Goal: Check status: Check status

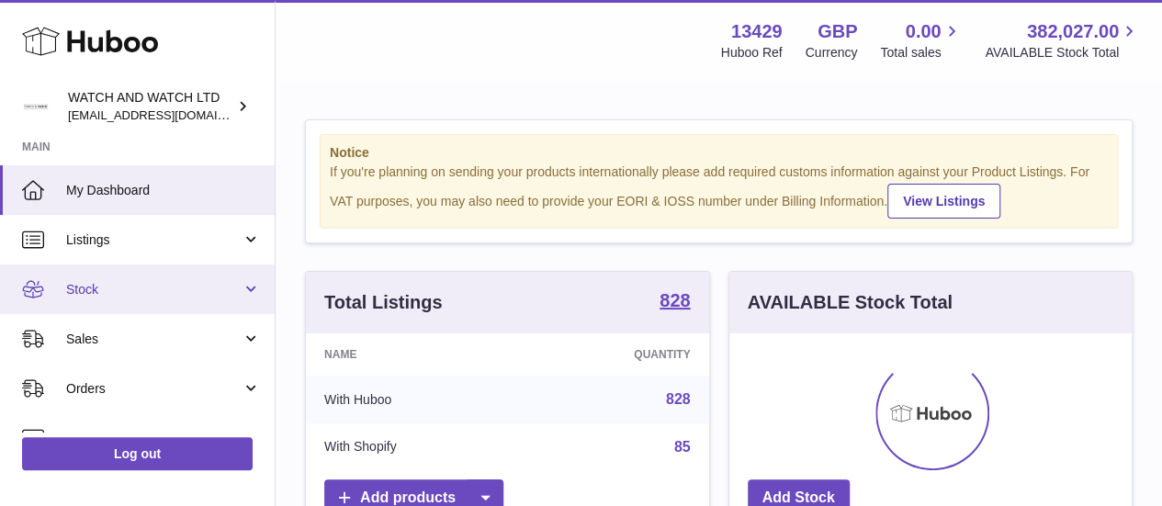
scroll to position [287, 402]
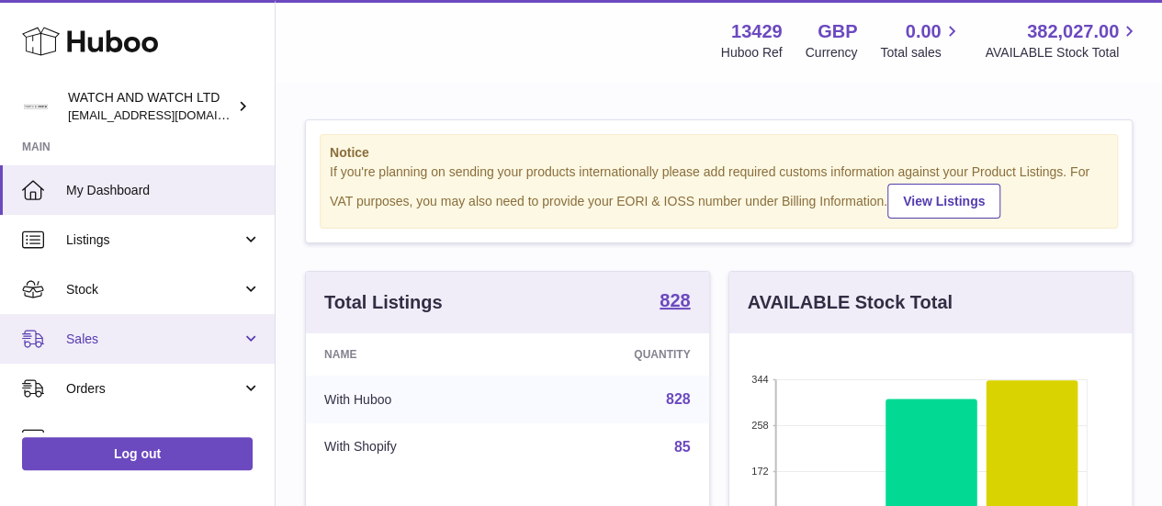
click at [150, 344] on span "Sales" at bounding box center [153, 339] width 175 height 17
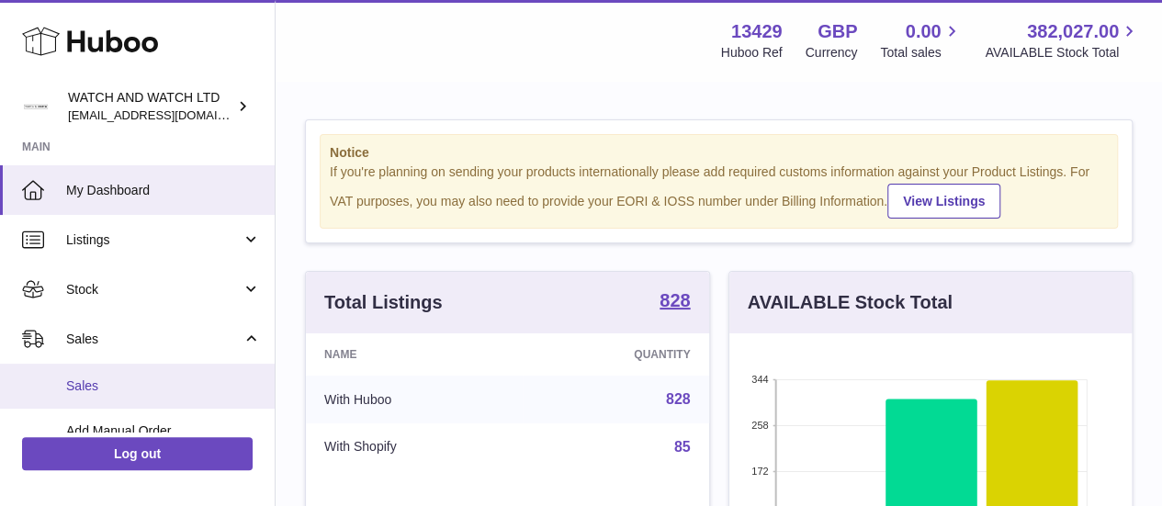
click at [149, 374] on link "Sales" at bounding box center [137, 386] width 275 height 45
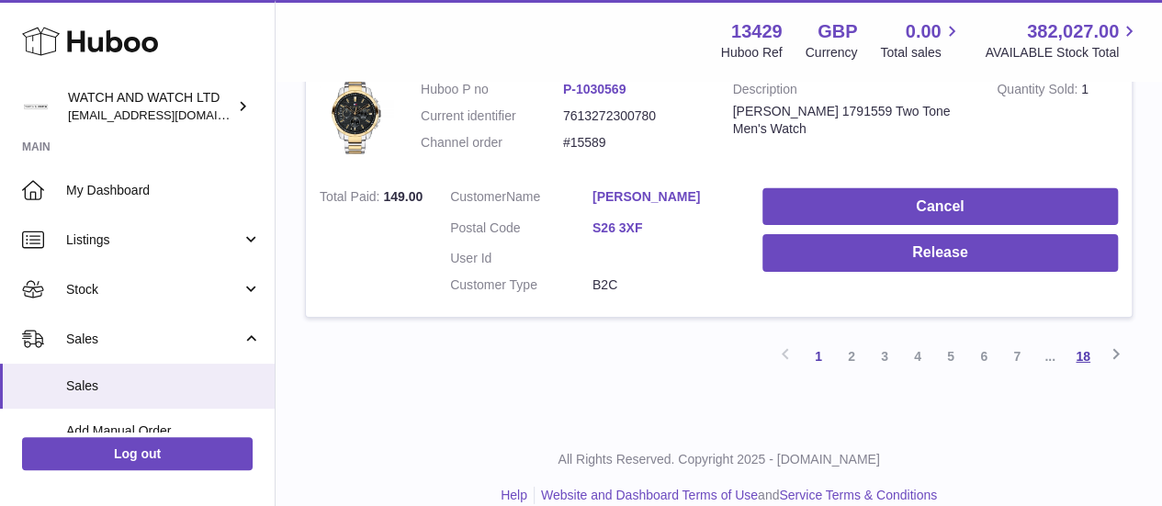
scroll to position [2851, 0]
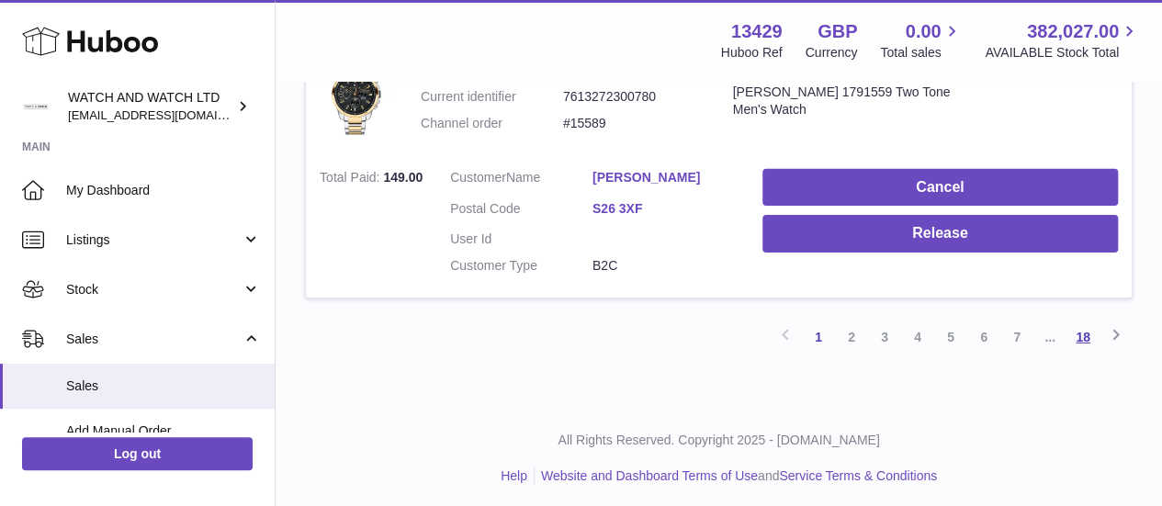
click at [1085, 331] on link "18" at bounding box center [1082, 337] width 33 height 33
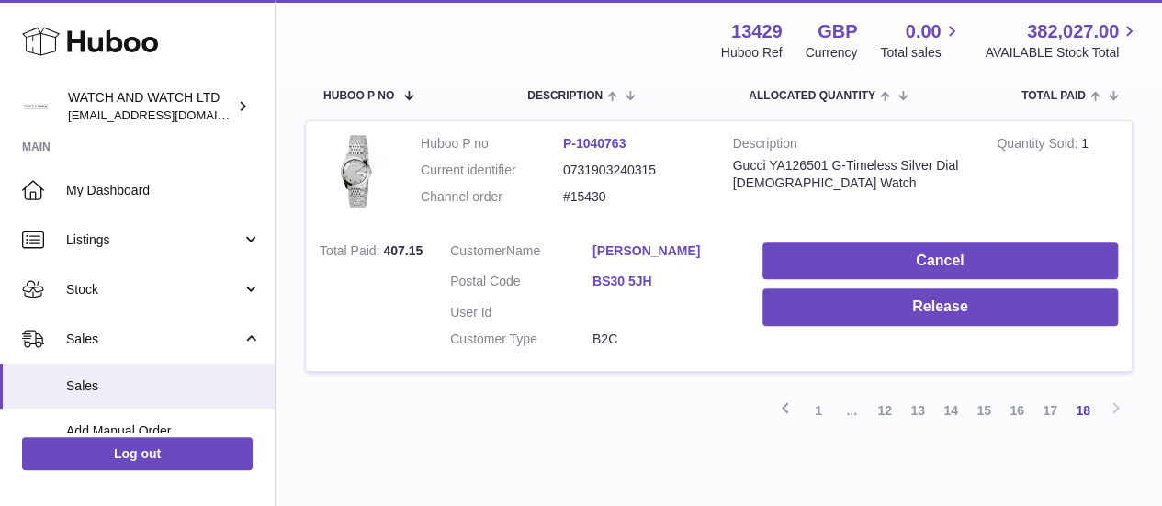
scroll to position [313, 0]
click at [813, 415] on link "1" at bounding box center [818, 409] width 33 height 33
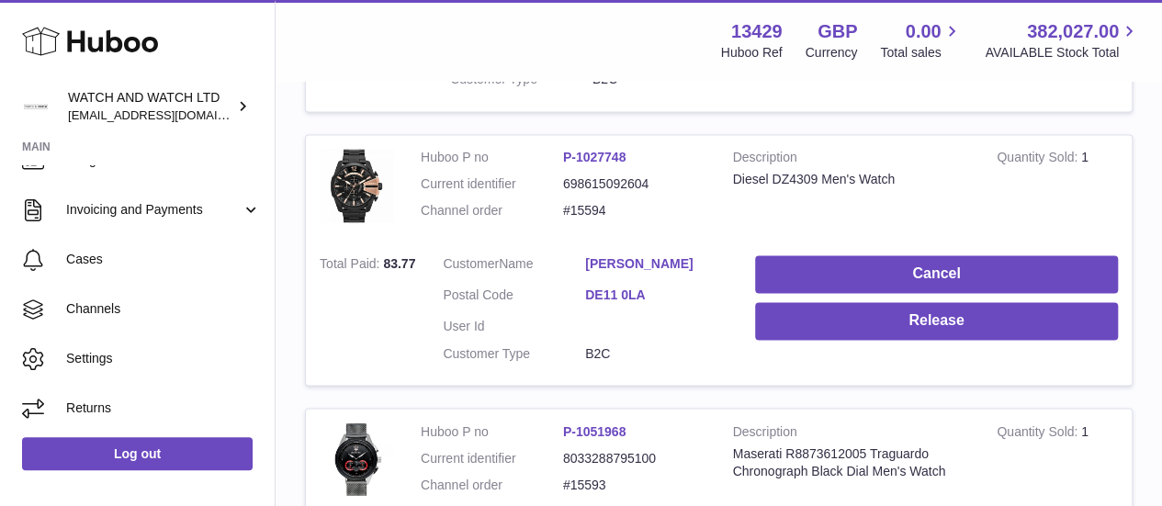
scroll to position [287, 0]
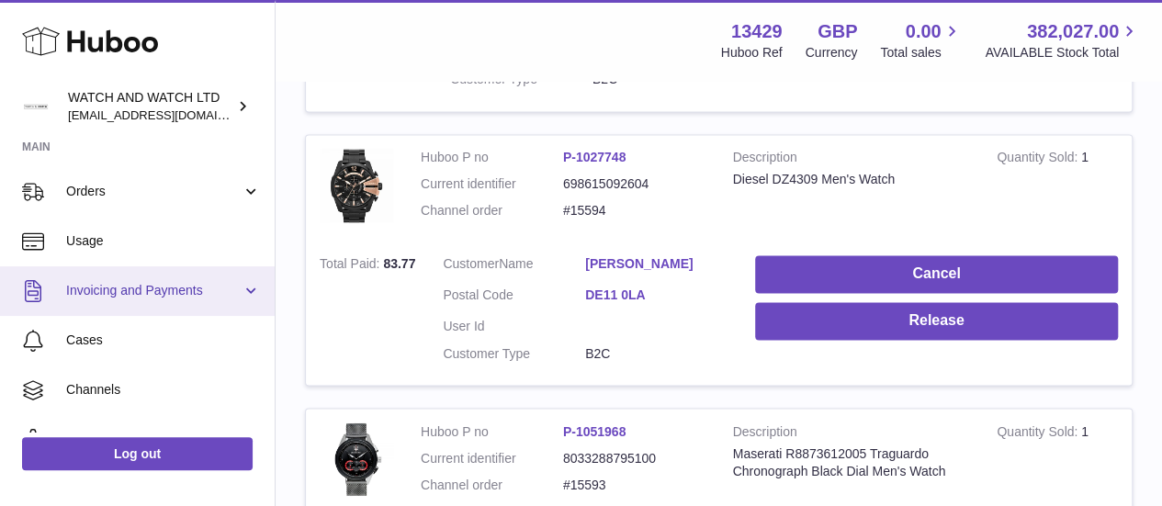
click at [131, 299] on span "Invoicing and Payments" at bounding box center [153, 290] width 175 height 17
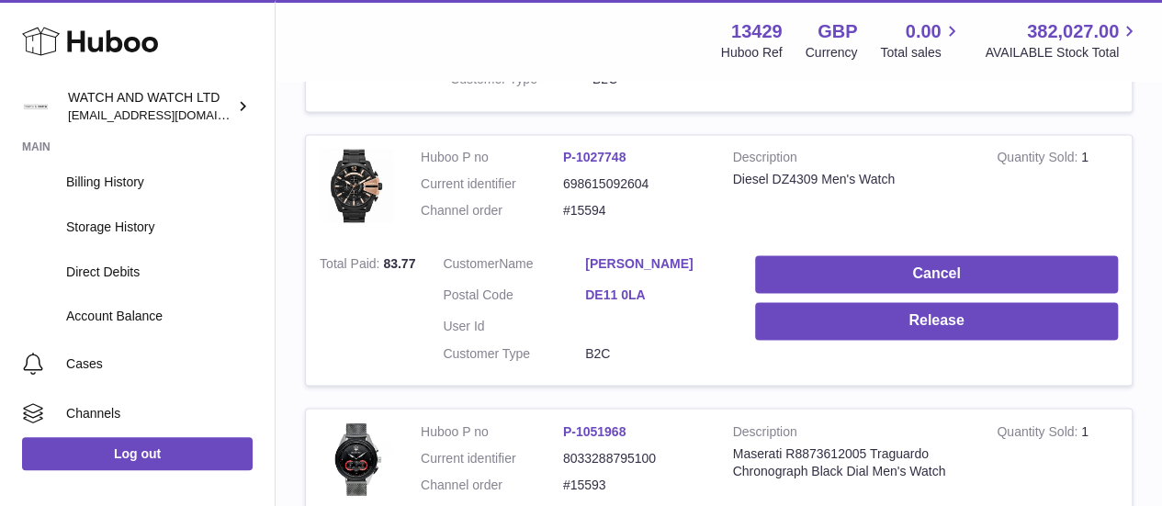
scroll to position [445, 0]
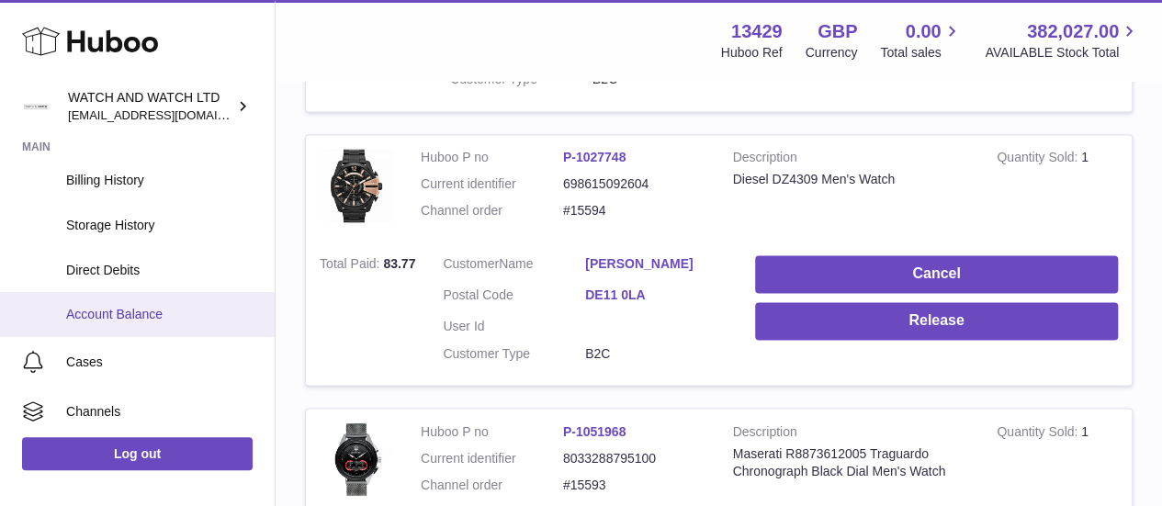
click at [131, 313] on span "Account Balance" at bounding box center [163, 314] width 195 height 17
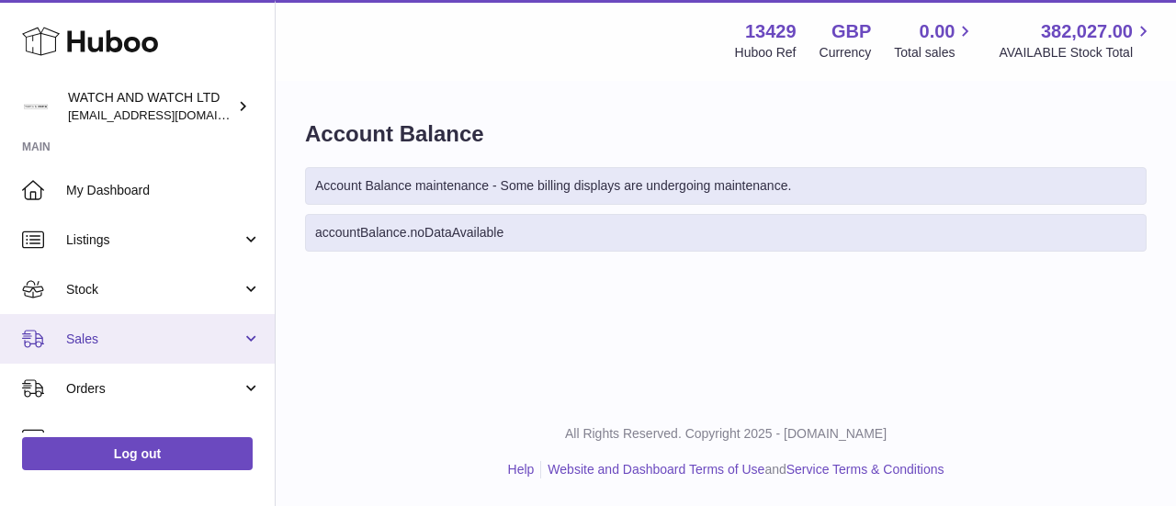
click at [176, 333] on span "Sales" at bounding box center [153, 339] width 175 height 17
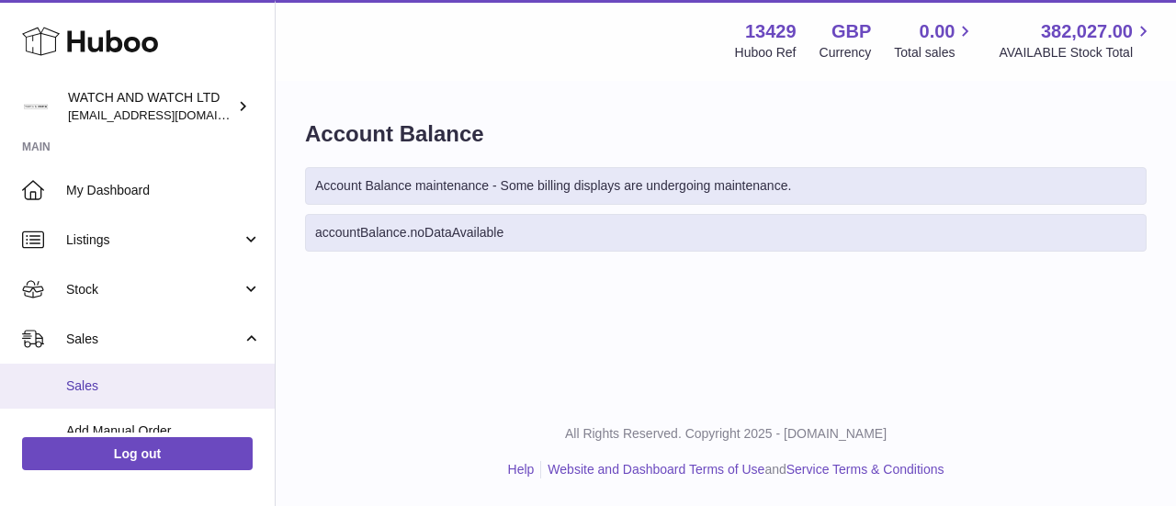
click at [154, 390] on span "Sales" at bounding box center [163, 386] width 195 height 17
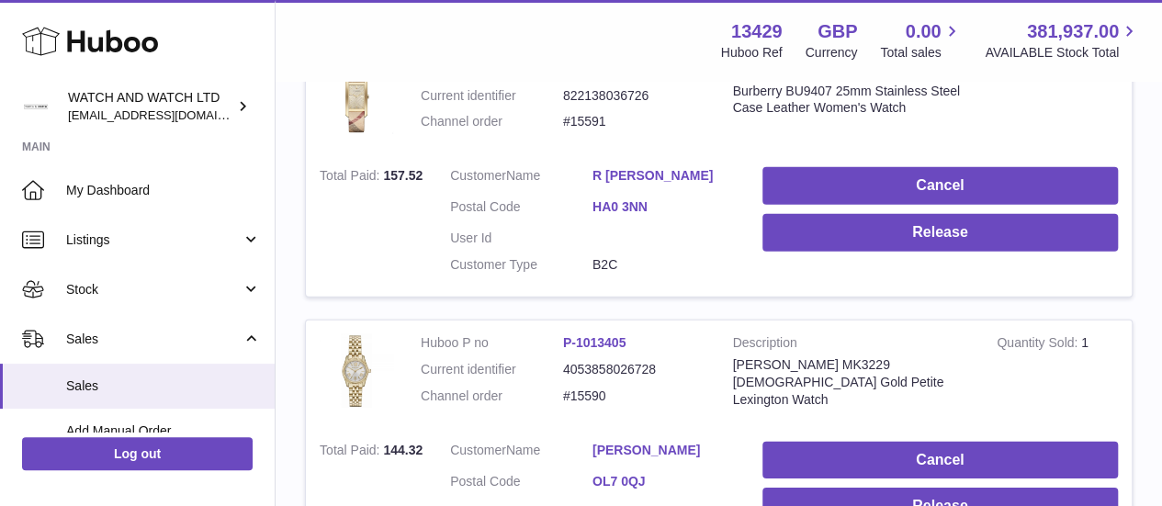
scroll to position [2851, 0]
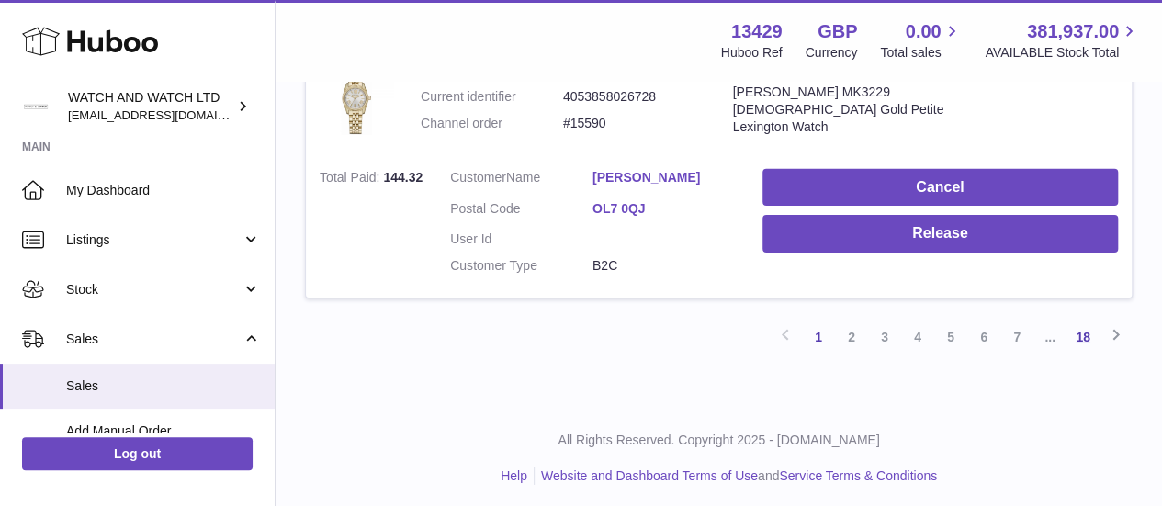
click at [1082, 332] on link "18" at bounding box center [1082, 337] width 33 height 33
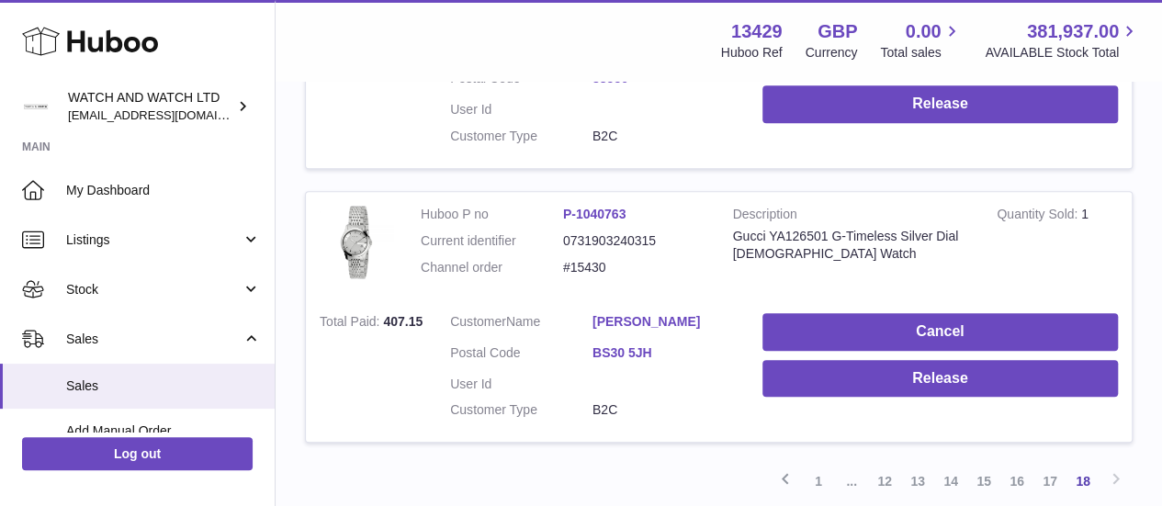
scroll to position [516, 0]
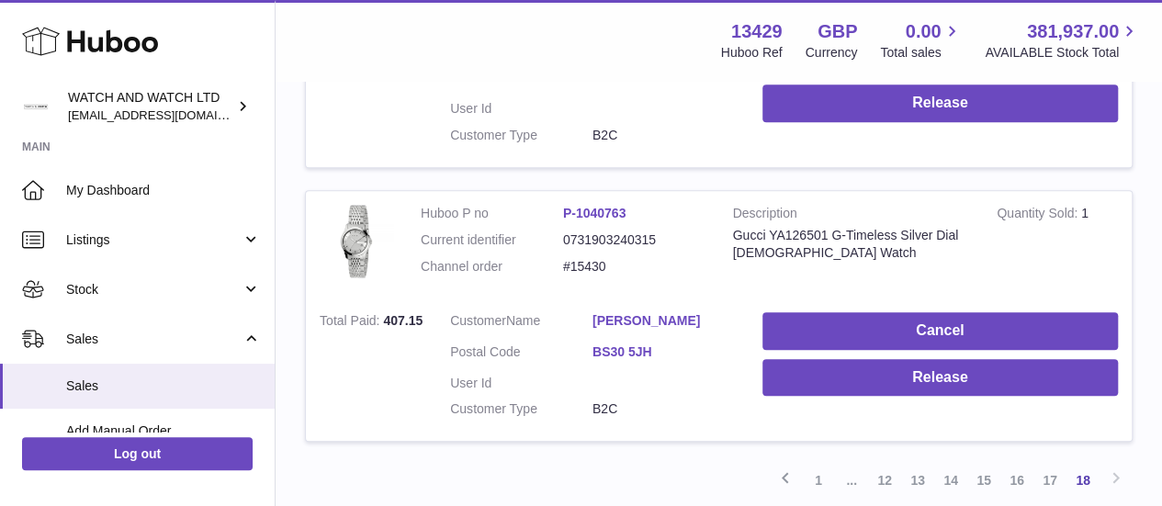
click at [711, 265] on td "Huboo P no P-1040763 Current identifier 0731903240315 Channel order #15430" at bounding box center [563, 244] width 312 height 107
click at [817, 484] on link "1" at bounding box center [818, 480] width 33 height 33
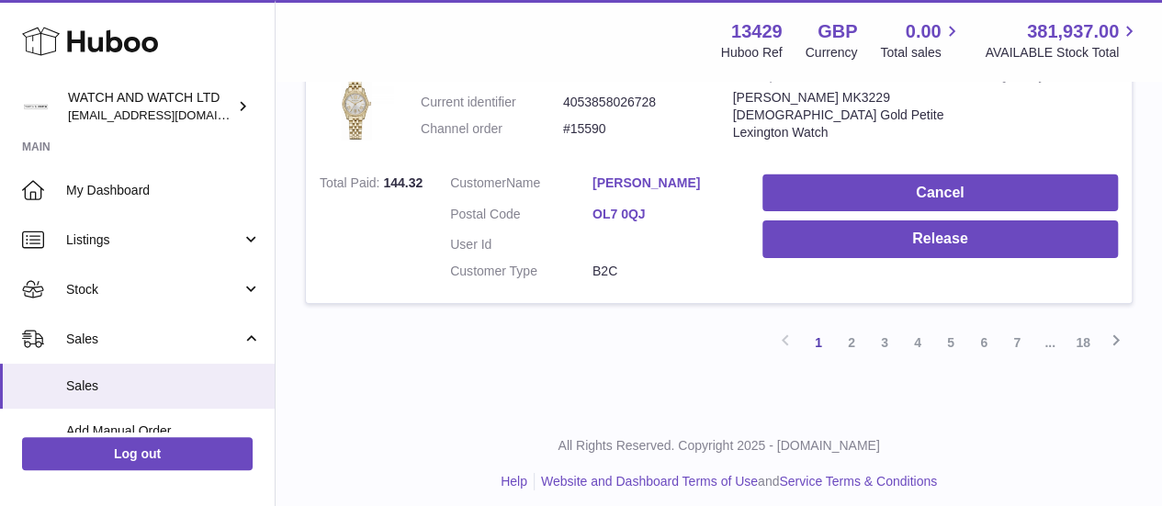
scroll to position [2851, 0]
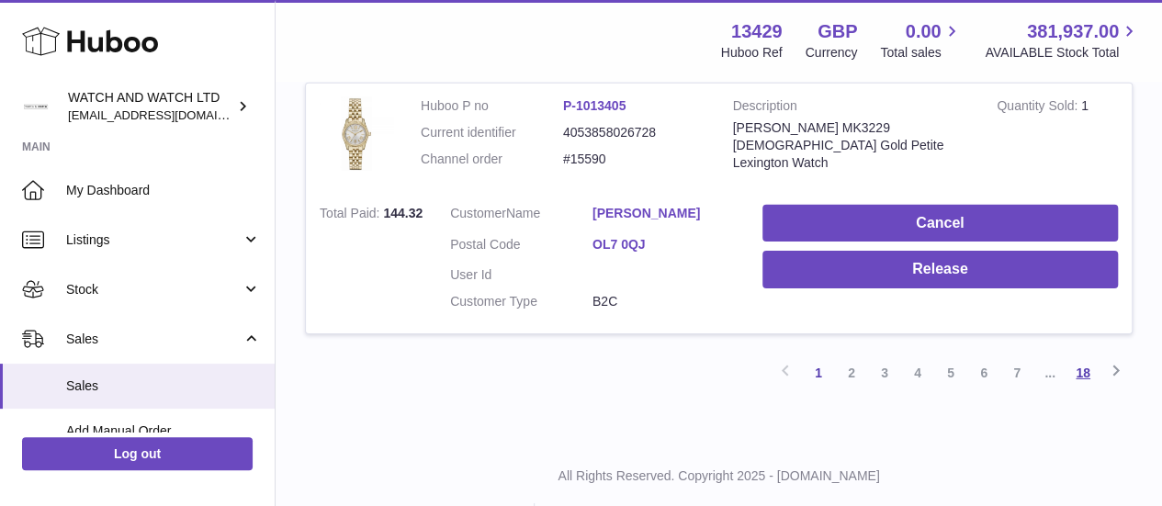
click at [1076, 378] on link "18" at bounding box center [1082, 372] width 33 height 33
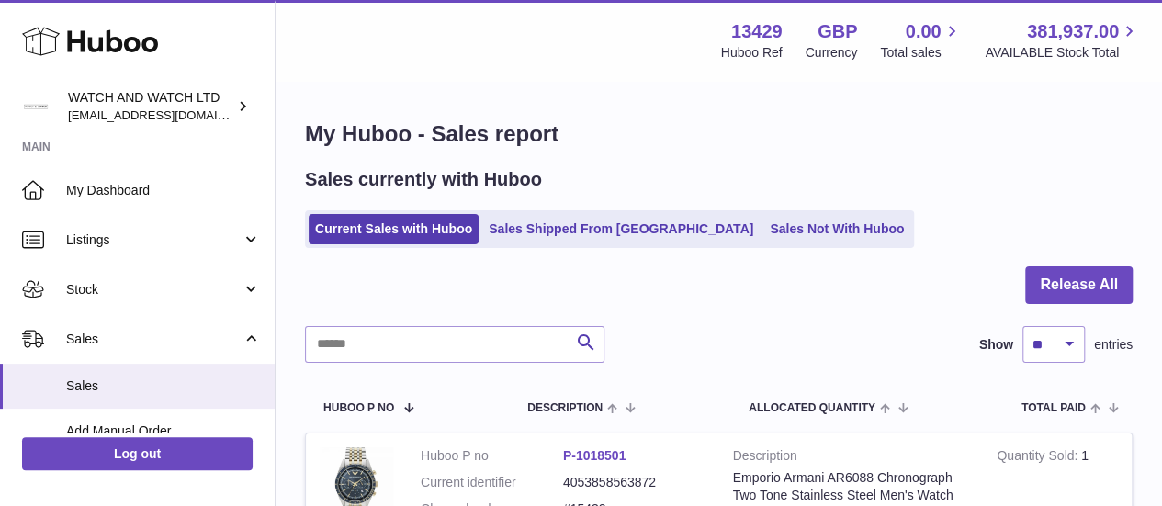
click at [583, 244] on ul "Current Sales with Huboo Sales Shipped From Huboo Sales Not With Huboo" at bounding box center [609, 229] width 609 height 38
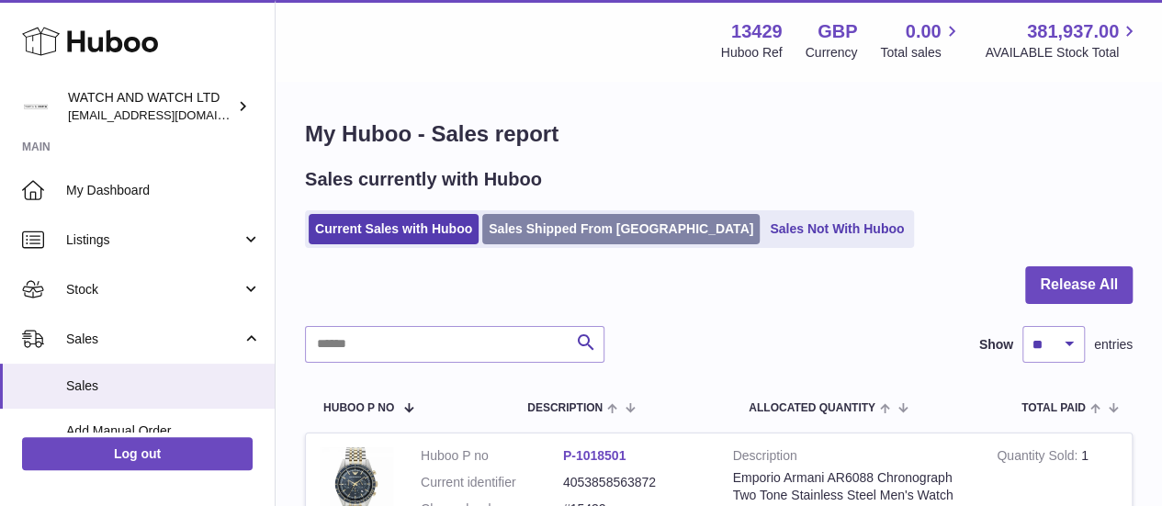
click at [620, 231] on link "Sales Shipped From Huboo" at bounding box center [620, 229] width 277 height 30
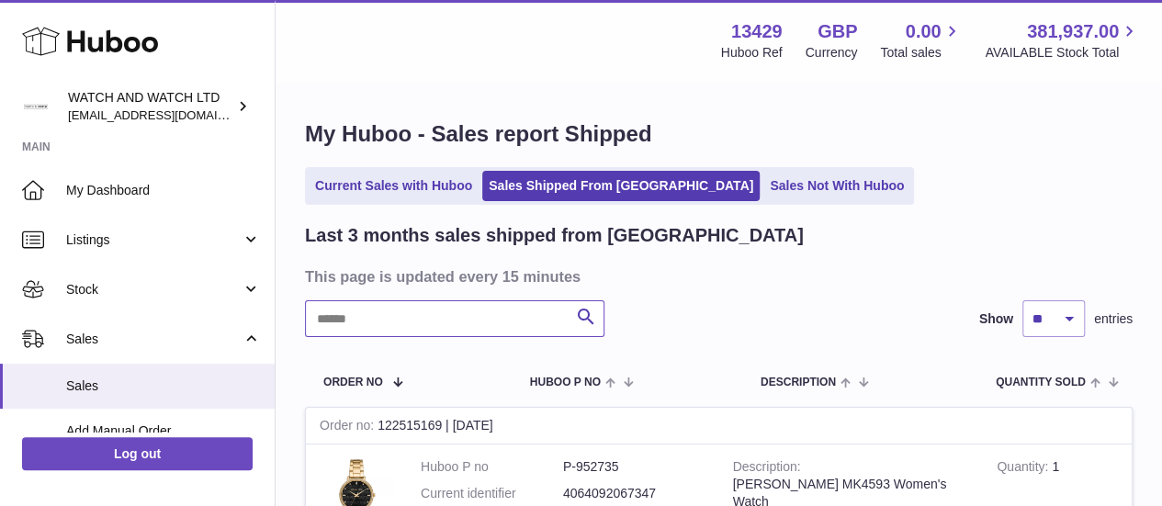
click at [451, 310] on input "text" at bounding box center [454, 318] width 299 height 37
paste input "*********"
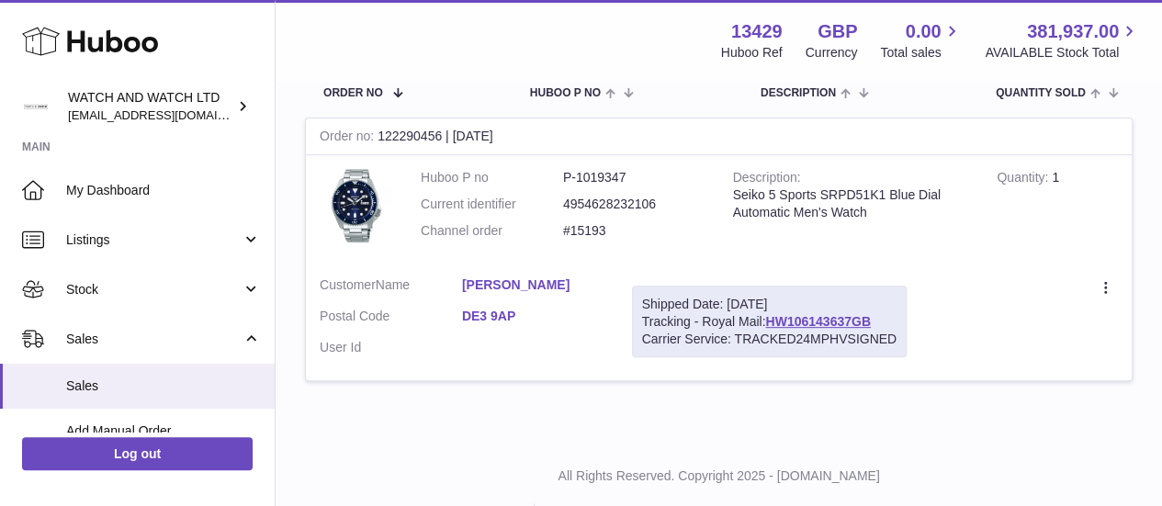
scroll to position [291, 0]
click at [583, 264] on td "Customer Name Irtaza Ali Postal Code DE3 9AP User Id" at bounding box center [462, 320] width 312 height 118
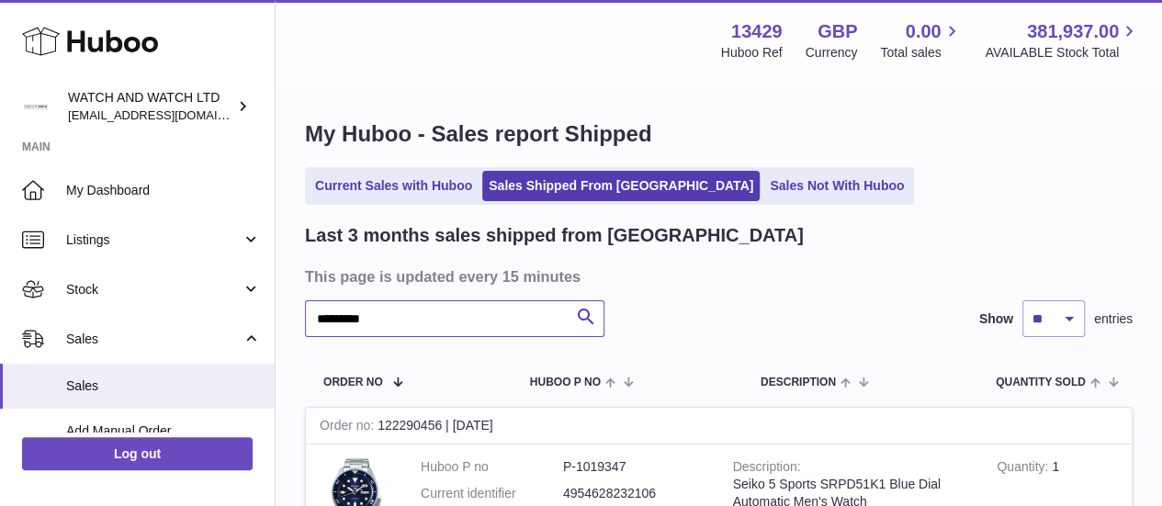
click at [438, 308] on input "*********" at bounding box center [454, 318] width 299 height 37
type input "*"
click at [405, 319] on input "*********" at bounding box center [454, 318] width 299 height 37
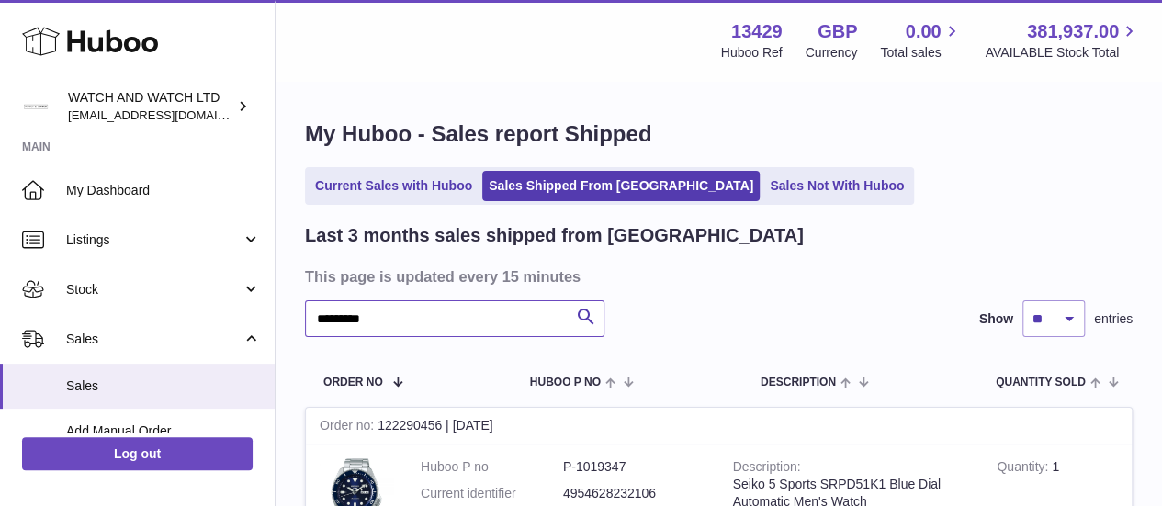
paste input "text"
type input "*********"
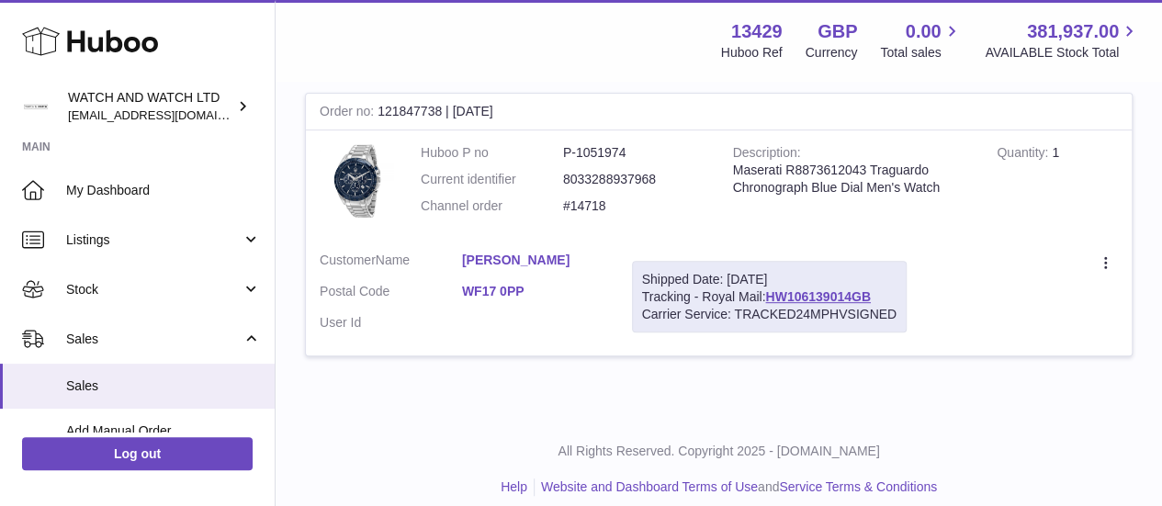
scroll to position [248, 0]
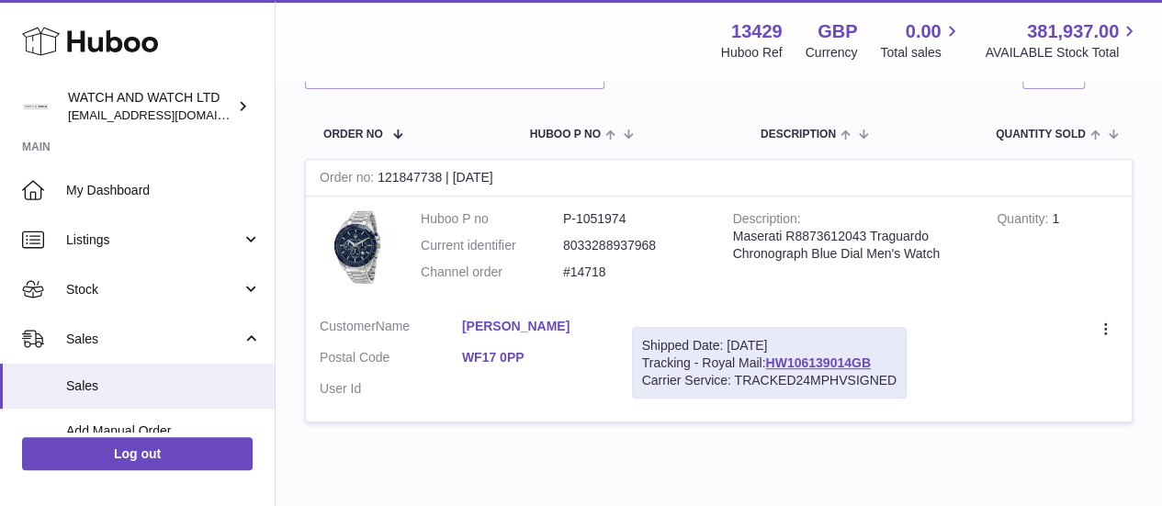
drag, startPoint x: 383, startPoint y: 175, endPoint x: 445, endPoint y: 178, distance: 61.7
click at [445, 178] on div "Order no 121847738 | 28th Jul" at bounding box center [719, 178] width 826 height 37
copy div "121847738"
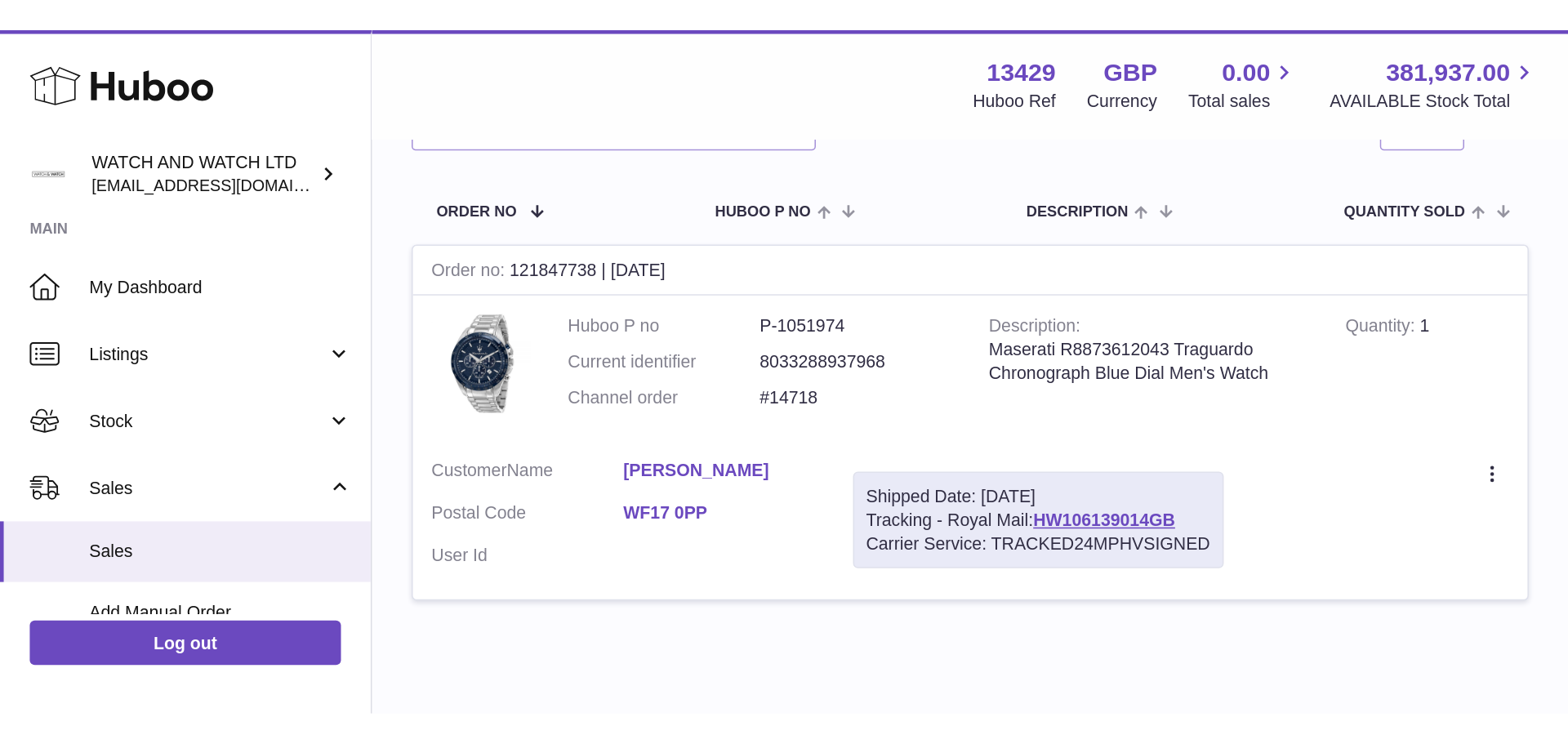
scroll to position [0, 0]
